Goal: Information Seeking & Learning: Learn about a topic

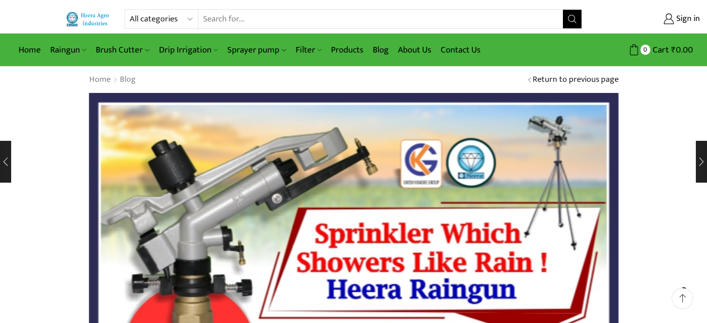
scroll to position [253, 0]
click at [371, 44] on link "Blog" at bounding box center [380, 50] width 25 height 22
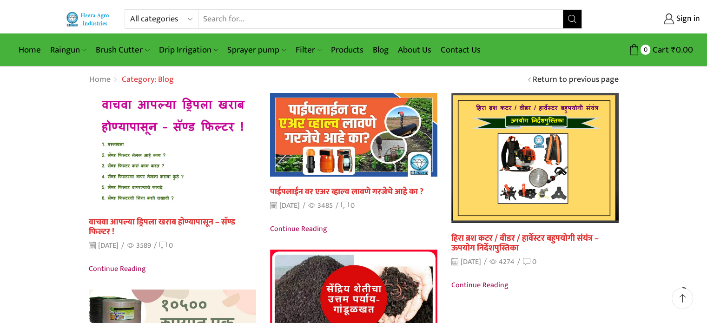
scroll to position [46, 0]
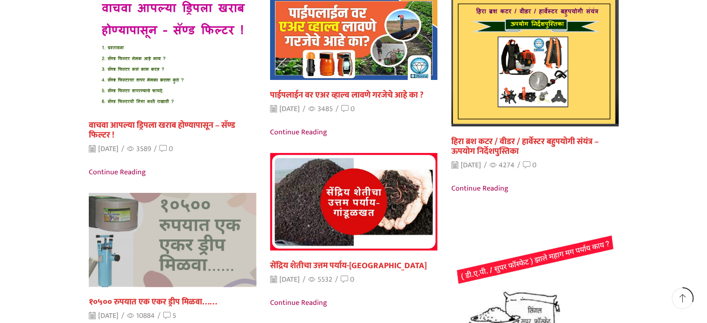
scroll to position [186, 0]
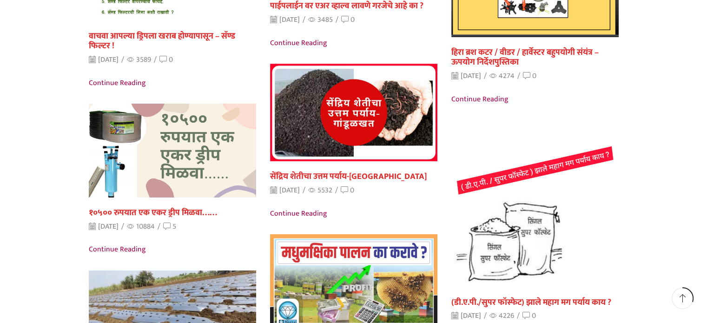
click at [130, 36] on link "वाचवा आपल्या ड्रिपला खराब होण्यापासून – सॅण्ड फिल्टर !" at bounding box center [162, 41] width 146 height 25
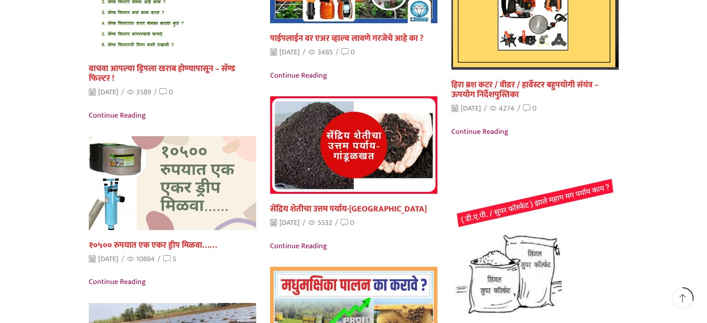
scroll to position [0, 0]
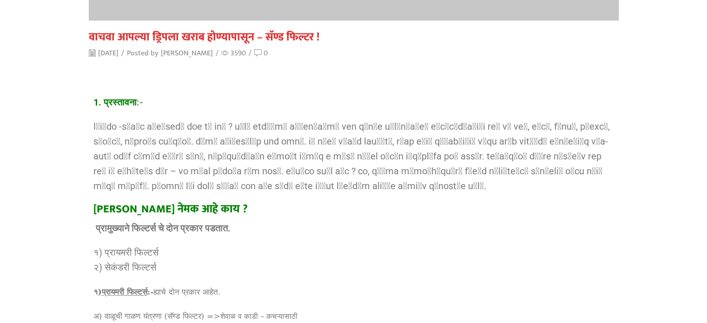
scroll to position [604, 0]
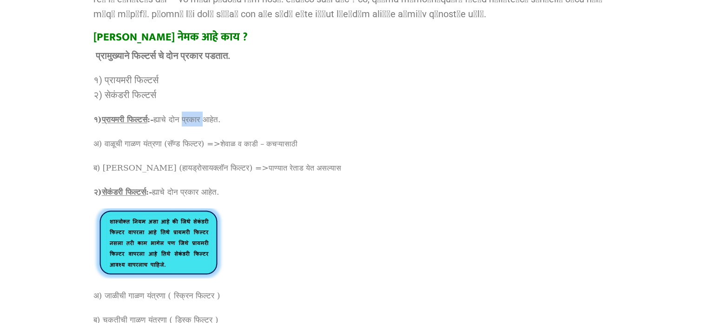
click at [204, 120] on span "ह्याचे दोन प्रकार आहेत." at bounding box center [186, 119] width 67 height 9
click at [203, 120] on span "ह्याचे दोन प्रकार आहेत." at bounding box center [186, 119] width 67 height 9
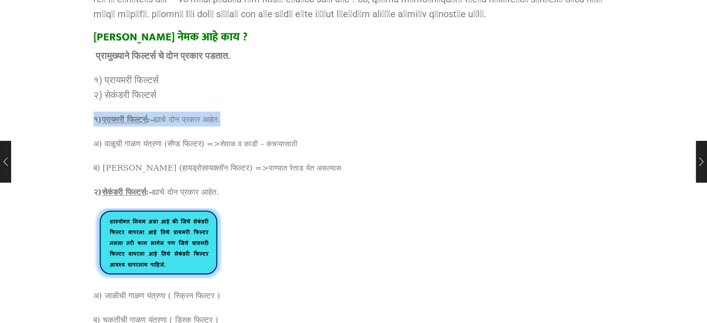
click at [203, 120] on span "ह्याचे दोन प्रकार आहेत." at bounding box center [186, 119] width 67 height 9
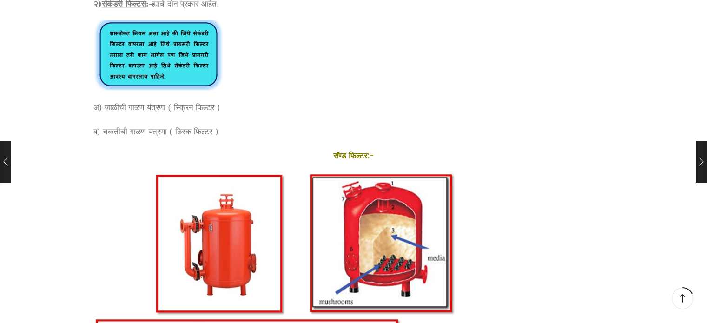
scroll to position [560, 0]
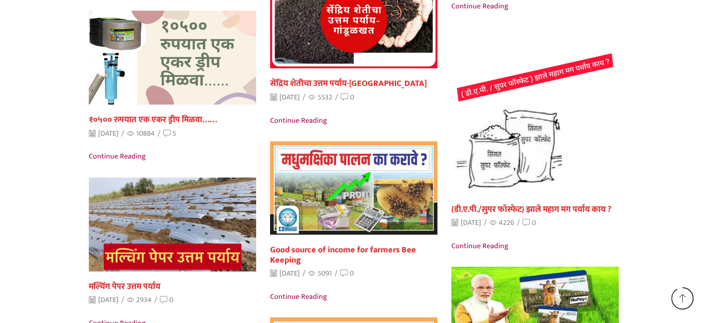
scroll to position [541, 0]
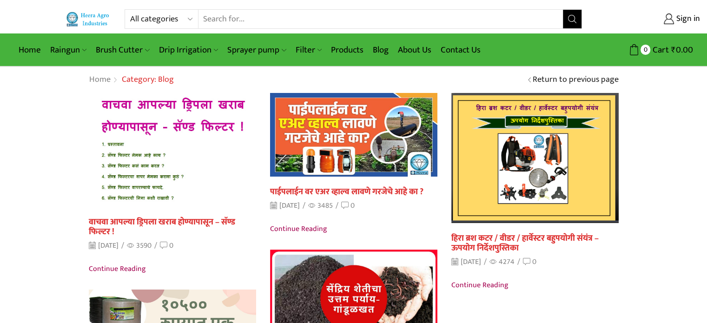
click at [444, 14] on input "Search input" at bounding box center [381, 19] width 365 height 19
click at [469, 241] on link "हिरा ब्रश कटर / वीडर / हार्वेस्टर बहुपयोगी संयंत्र – ऊपयोग निर्देशपुस्तिका" at bounding box center [524, 243] width 147 height 25
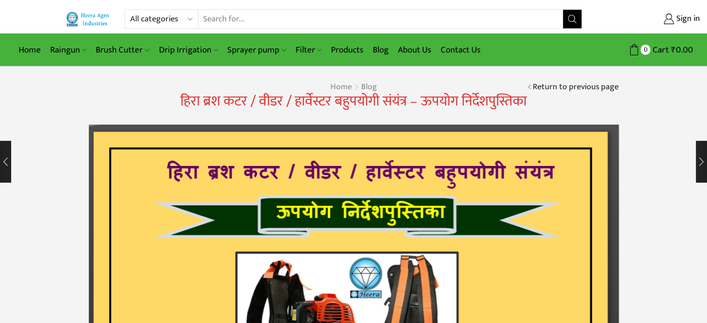
drag, startPoint x: 131, startPoint y: 93, endPoint x: 507, endPoint y: 105, distance: 376.8
click at [505, 107] on h1 "हिरा ब्रश कटर / वीडर / हार्वेस्टर बहुपयोगी संयंत्र – ऊपयोग निर्देशपुस्तिका" at bounding box center [354, 101] width 530 height 17
drag, startPoint x: 520, startPoint y: 101, endPoint x: 513, endPoint y: 101, distance: 6.5
click at [513, 101] on span "हिरा ब्रश कटर / वीडर / हार्वेस्टर बहुपयोगी संयंत्र – ऊपयोग निर्देशपुस्तिका" at bounding box center [353, 101] width 346 height 24
drag, startPoint x: 325, startPoint y: 96, endPoint x: 329, endPoint y: 99, distance: 4.9
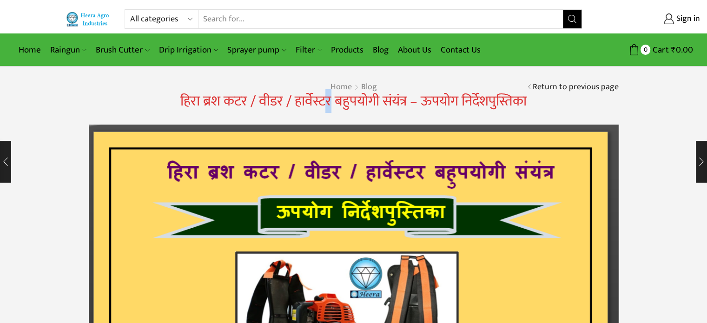
click at [329, 99] on span "हिरा ब्रश कटर / वीडर / हार्वेस्टर बहुपयोगी संयंत्र – ऊपयोग निर्देशपुस्तिका" at bounding box center [353, 101] width 346 height 24
click at [323, 76] on div at bounding box center [323, 76] width 0 height 0
click at [418, 103] on span "हिरा ब्रश कटर / वीडर / हार्वेस्टर बहुपयोगी संयंत्र – ऊपयोग निर्देशपुस्तिका" at bounding box center [353, 101] width 346 height 24
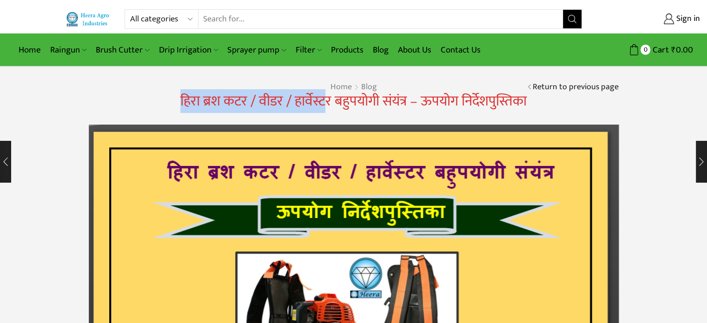
drag, startPoint x: 180, startPoint y: 94, endPoint x: 326, endPoint y: 98, distance: 145.6
click at [324, 98] on span "हिरा ब्रश कटर / वीडर / हार्वेस्टर बहुपयोगी संयंत्र – ऊपयोग निर्देशपुस्तिका" at bounding box center [353, 101] width 346 height 24
click at [327, 98] on span "हिरा ब्रश कटर / वीडर / हार्वेस्टर बहुपयोगी संयंत्र – ऊपयोग निर्देशपुस्तिका" at bounding box center [353, 101] width 346 height 24
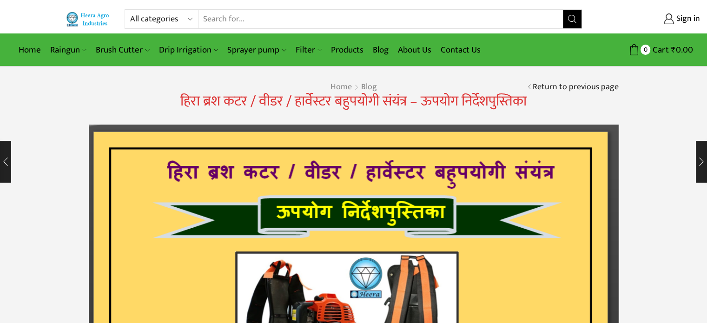
click at [316, 99] on span "हिरा ब्रश कटर / वीडर / हार्वेस्टर बहुपयोगी संयंत्र – ऊपयोग निर्देशपुस्तिका" at bounding box center [353, 101] width 346 height 24
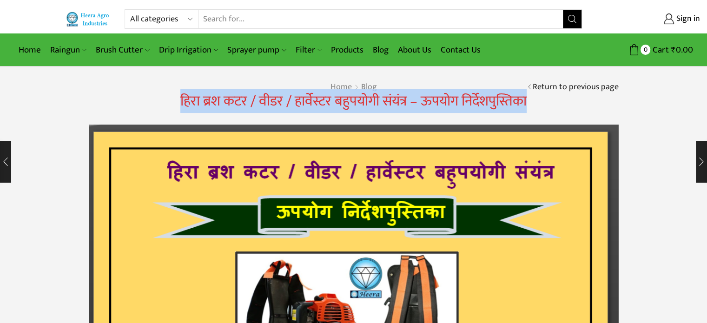
click at [316, 99] on span "हिरा ब्रश कटर / वीडर / हार्वेस्टर बहुपयोगी संयंत्र – ऊपयोग निर्देशपुस्तिका" at bounding box center [353, 101] width 346 height 24
click at [316, 100] on span "हिरा ब्रश कटर / वीडर / हार्वेस्टर बहुपयोगी संयंत्र – ऊपयोग निर्देशपुस्तिका" at bounding box center [353, 101] width 346 height 24
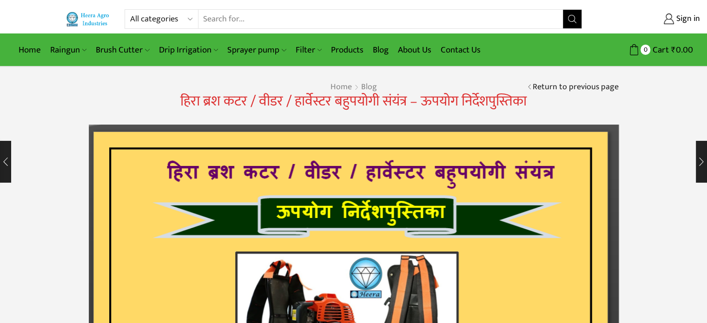
click at [323, 89] on span "हिरा ब्रश कटर / वीडर / हार्वेस्टर बहुपयोगी संयंत्र – ऊपयोग निर्देशपुस्तिका" at bounding box center [353, 101] width 346 height 24
click at [323, 92] on span "हिरा ब्रश कटर / वीडर / हार्वेस्टर बहुपयोगी संयंत्र – ऊपयोग निर्देशपुस्तिका" at bounding box center [353, 101] width 346 height 24
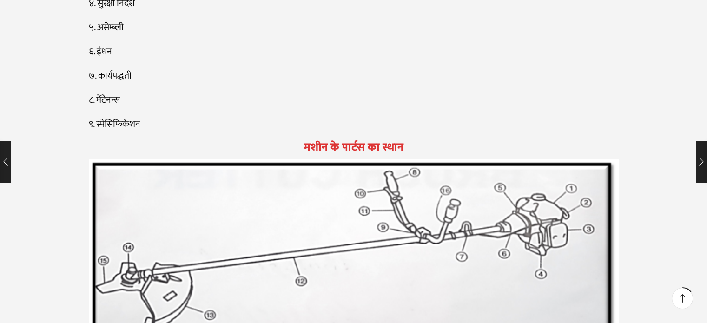
scroll to position [930, 0]
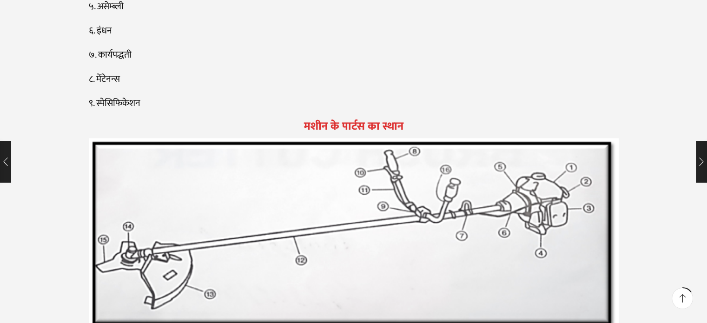
click at [319, 108] on p "९. स्पेसिफिकेशन" at bounding box center [354, 103] width 530 height 15
click at [313, 111] on div at bounding box center [313, 111] width 0 height 0
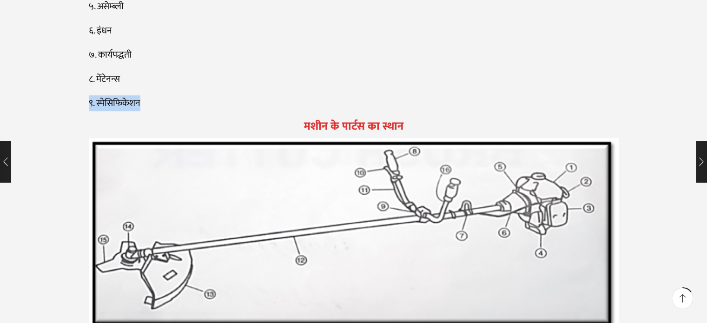
click at [313, 111] on div at bounding box center [313, 111] width 0 height 0
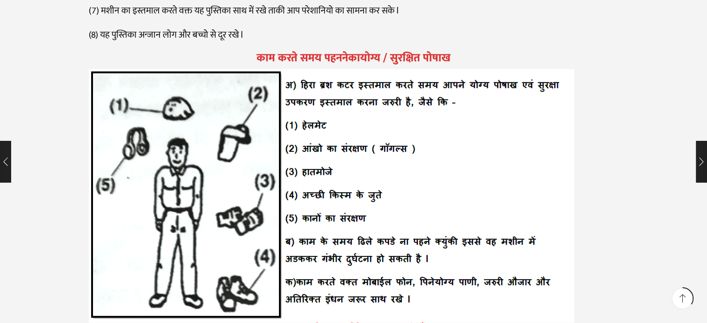
scroll to position [2185, 0]
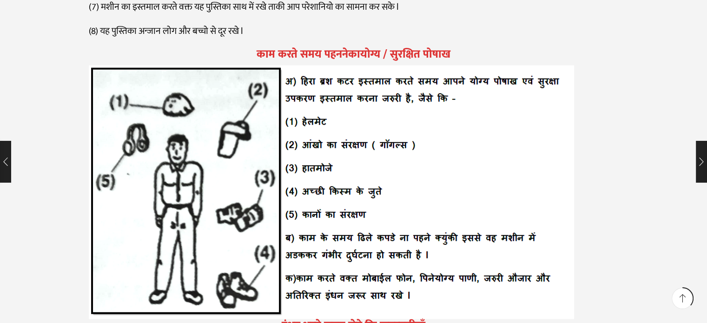
click at [304, 137] on img at bounding box center [331, 193] width 485 height 254
click at [306, 139] on img at bounding box center [331, 193] width 485 height 254
click at [306, 140] on img at bounding box center [331, 193] width 485 height 254
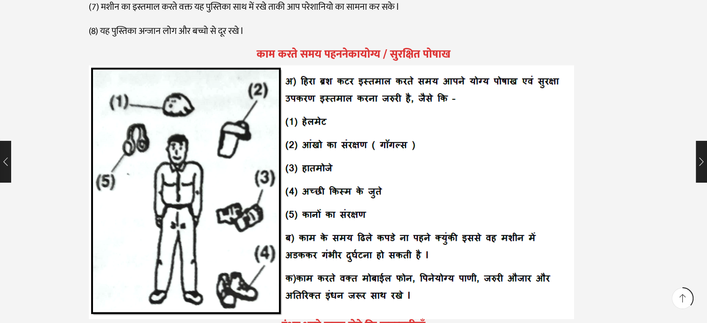
click at [316, 142] on img at bounding box center [331, 193] width 485 height 254
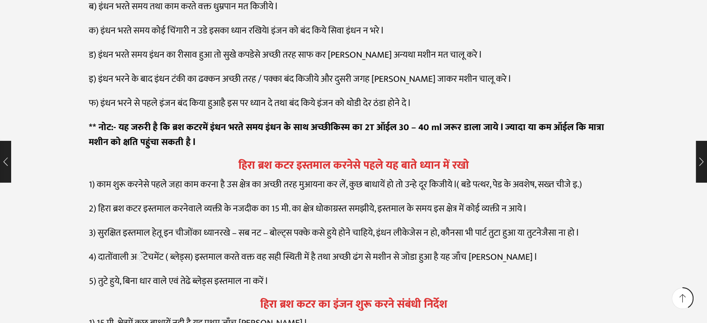
scroll to position [3022, 0]
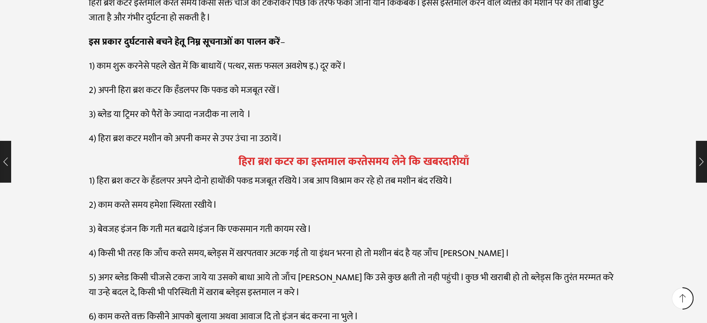
click at [320, 167] on h2 "हिरा ब्रश कटर का इस्तमाल करतेसमय लेने कि खबरदारीयाँ" at bounding box center [354, 161] width 530 height 13
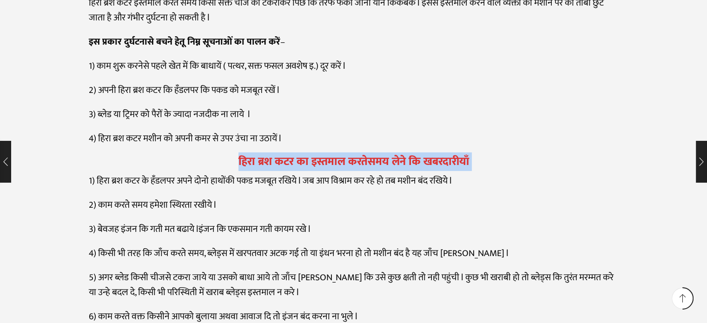
click at [320, 167] on h2 "हिरा ब्रश कटर का इस्तमाल करतेसमय लेने कि खबरदारीयाँ" at bounding box center [354, 161] width 530 height 13
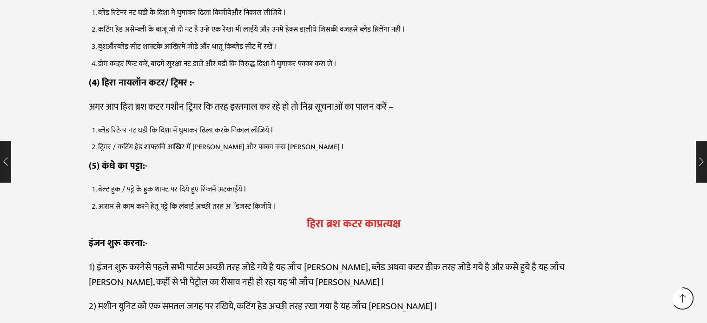
scroll to position [5207, 0]
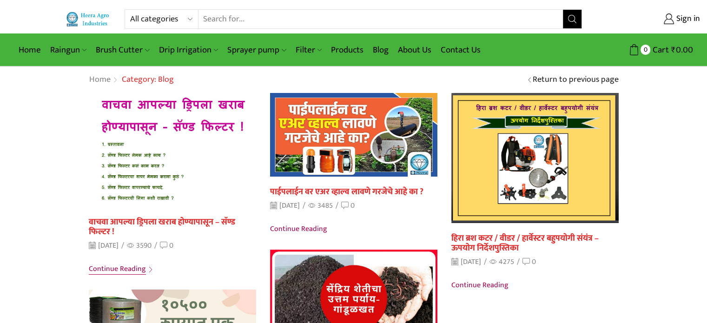
click at [122, 270] on span "Continue reading" at bounding box center [117, 269] width 57 height 12
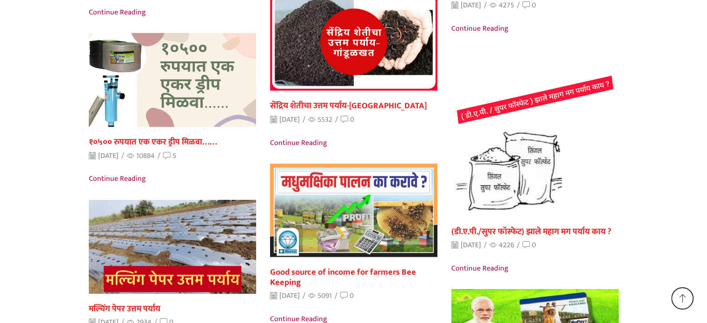
scroll to position [541, 0]
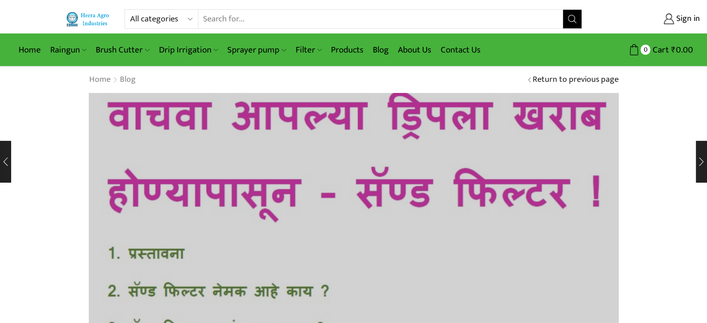
click at [189, 141] on img at bounding box center [353, 273] width 583 height 396
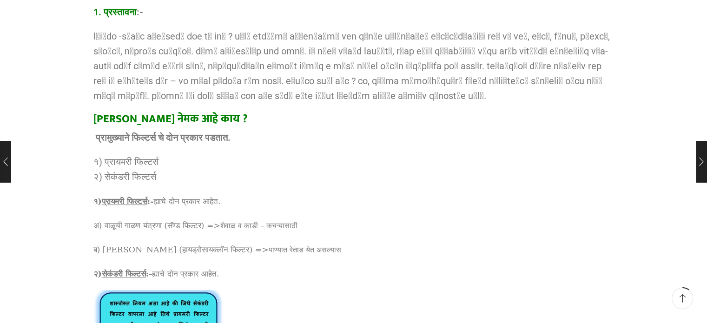
scroll to position [558, 0]
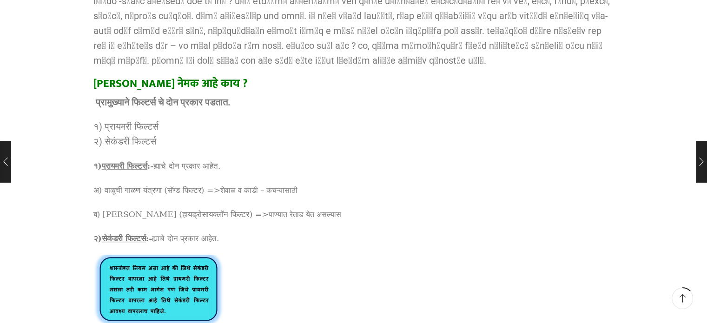
click at [192, 51] on p at bounding box center [353, 30] width 521 height 74
click at [231, 41] on p at bounding box center [353, 30] width 521 height 74
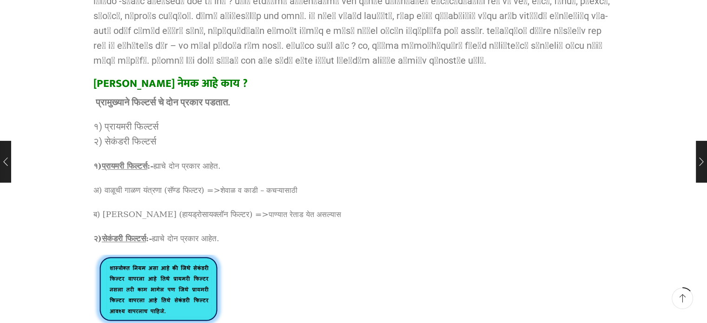
click at [226, 42] on p at bounding box center [353, 30] width 521 height 74
click at [222, 42] on p at bounding box center [353, 30] width 521 height 74
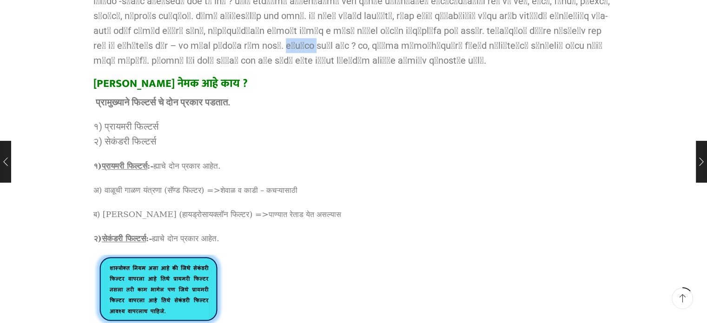
click at [222, 42] on p at bounding box center [353, 30] width 521 height 74
click at [221, 42] on p at bounding box center [353, 30] width 521 height 74
click at [221, 40] on p at bounding box center [353, 30] width 521 height 74
click at [215, 26] on div at bounding box center [215, 26] width 0 height 0
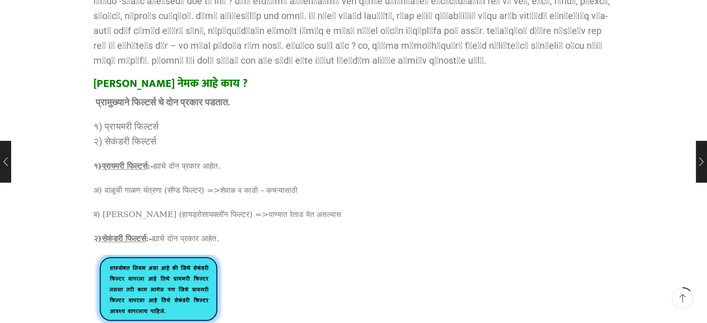
click at [244, 44] on p at bounding box center [353, 30] width 521 height 74
click at [238, 26] on div at bounding box center [238, 26] width 0 height 0
click at [244, 40] on p at bounding box center [353, 30] width 521 height 74
click at [265, 43] on p at bounding box center [353, 30] width 521 height 74
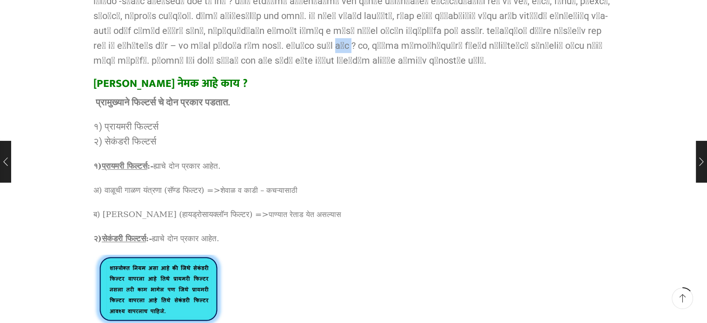
click at [265, 43] on p at bounding box center [353, 30] width 521 height 74
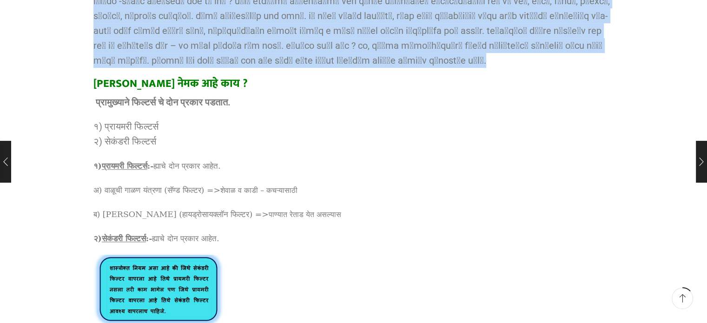
click at [265, 43] on p at bounding box center [353, 30] width 521 height 74
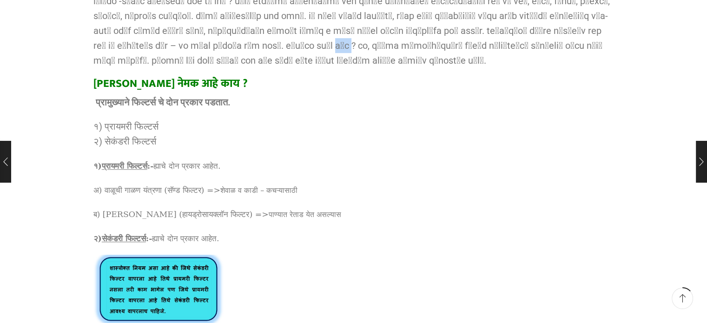
click at [265, 43] on p at bounding box center [353, 30] width 521 height 74
click at [259, 26] on div at bounding box center [259, 26] width 0 height 0
click at [327, 55] on p at bounding box center [353, 30] width 521 height 74
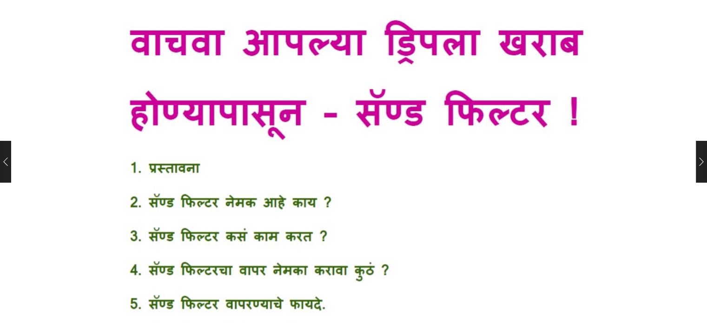
scroll to position [0, 0]
